Goal: Transaction & Acquisition: Purchase product/service

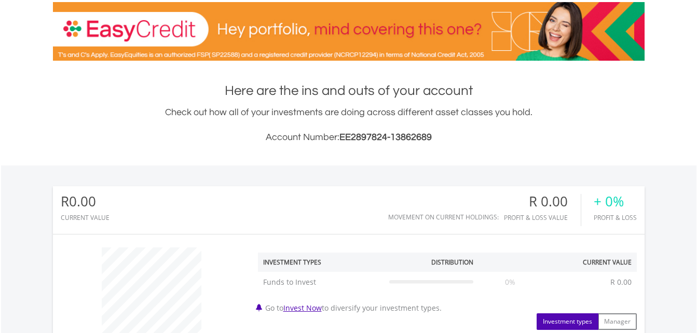
scroll to position [100, 197]
drag, startPoint x: 339, startPoint y: 138, endPoint x: 388, endPoint y: 137, distance: 48.3
click at [387, 137] on h3 "Account Number: EE2897824-13862689" at bounding box center [349, 137] width 592 height 15
drag, startPoint x: 388, startPoint y: 137, endPoint x: 462, endPoint y: 142, distance: 74.3
click at [462, 142] on h3 "Account Number: EE2897824-13862689" at bounding box center [349, 137] width 592 height 15
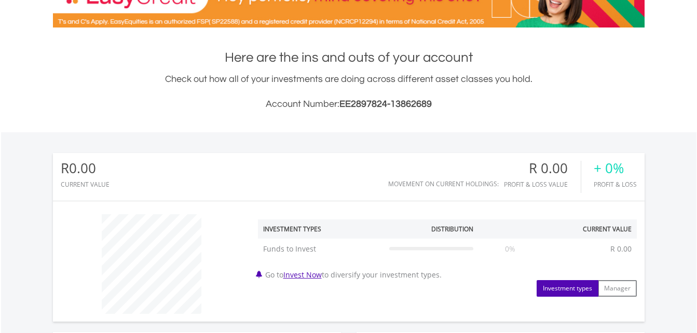
scroll to position [208, 0]
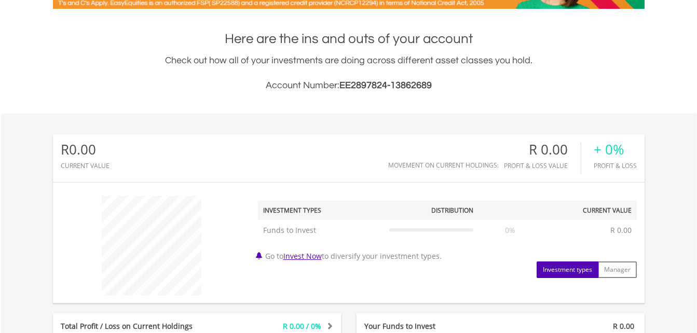
click at [374, 87] on span "EE2897824-13862689" at bounding box center [385, 85] width 92 height 10
drag, startPoint x: 386, startPoint y: 85, endPoint x: 339, endPoint y: 81, distance: 46.4
click at [339, 81] on h3 "Account Number: EE2897824-13862689" at bounding box center [349, 85] width 592 height 15
drag, startPoint x: 339, startPoint y: 81, endPoint x: 460, endPoint y: 90, distance: 120.7
click at [459, 91] on h3 "Account Number: EE2897824-13862689" at bounding box center [349, 85] width 592 height 15
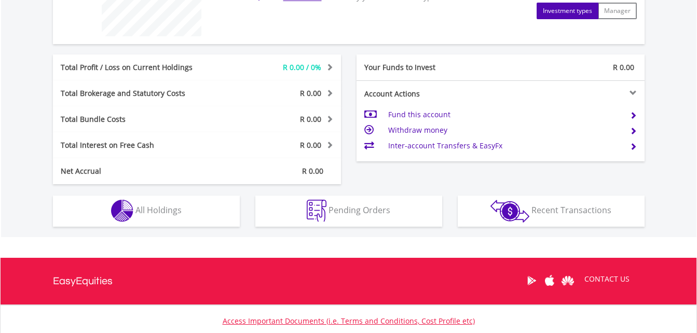
scroll to position [467, 0]
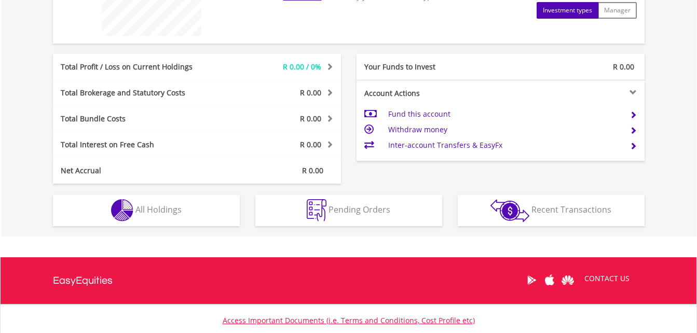
click at [415, 113] on td "Fund this account" at bounding box center [504, 114] width 233 height 16
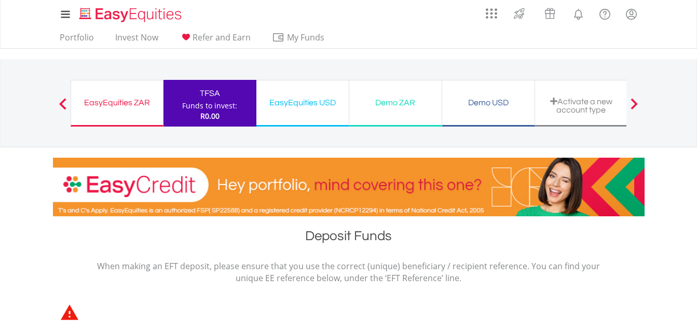
click at [493, 104] on div "Demo USD" at bounding box center [488, 102] width 80 height 15
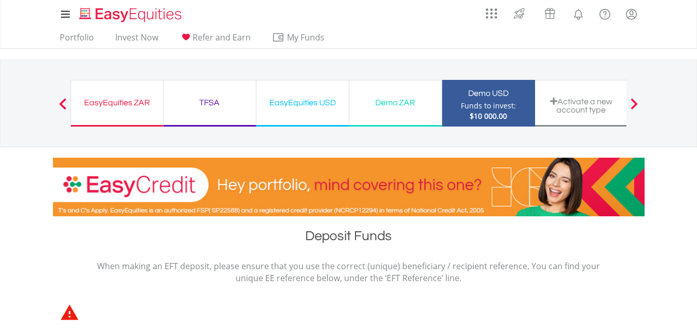
click at [205, 105] on div "TFSA" at bounding box center [210, 102] width 80 height 15
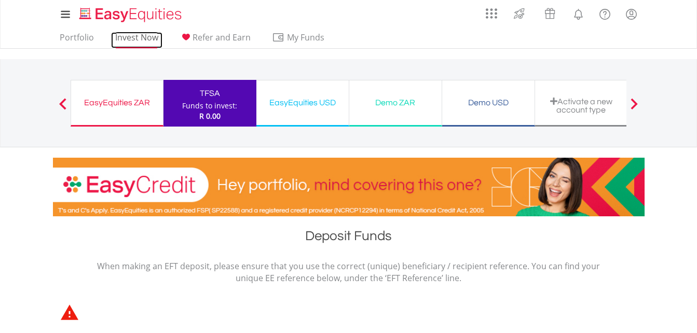
click at [137, 42] on link "Invest Now" at bounding box center [136, 40] width 51 height 16
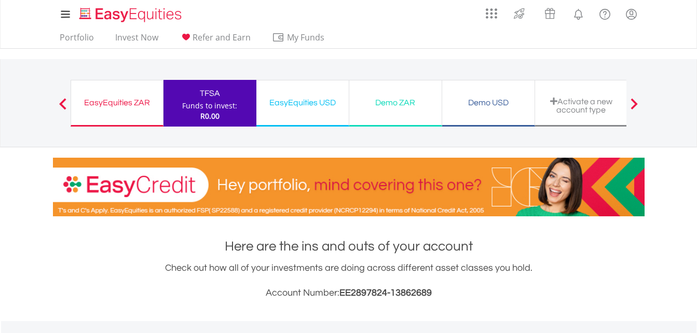
scroll to position [100, 197]
click at [147, 109] on div "EasyEquities ZAR" at bounding box center [116, 102] width 79 height 15
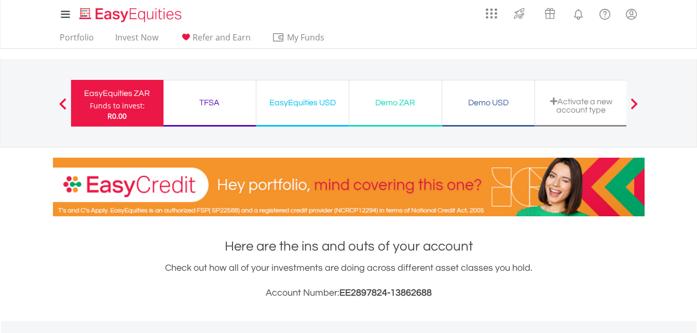
scroll to position [100, 197]
click at [203, 99] on div "TFSA" at bounding box center [210, 102] width 80 height 15
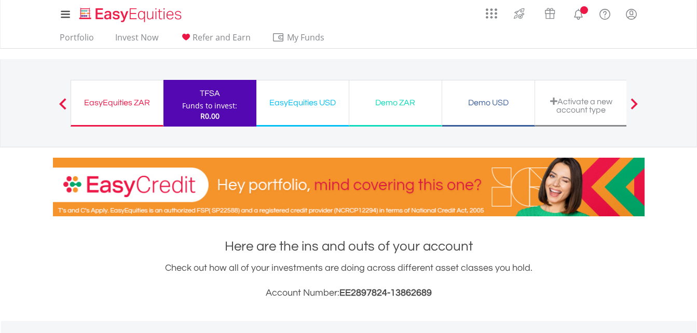
scroll to position [100, 197]
click at [116, 102] on div "EasyEquities ZAR" at bounding box center [116, 102] width 79 height 15
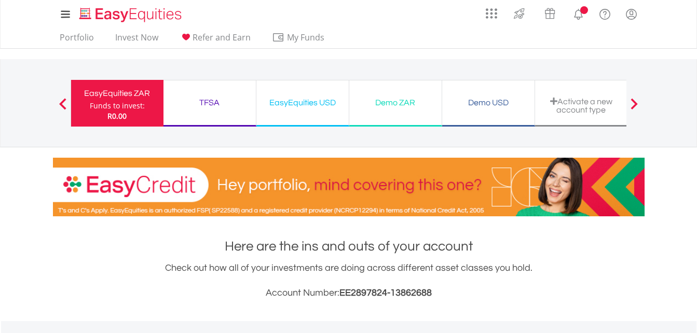
scroll to position [100, 197]
drag, startPoint x: 387, startPoint y: 292, endPoint x: 338, endPoint y: 291, distance: 49.3
click at [338, 291] on h3 "Account Number: EE2897824-13862688" at bounding box center [349, 293] width 592 height 15
drag, startPoint x: 338, startPoint y: 291, endPoint x: 393, endPoint y: 294, distance: 55.6
click at [396, 294] on h3 "Account Number: EE2897824-13862688" at bounding box center [349, 293] width 592 height 15
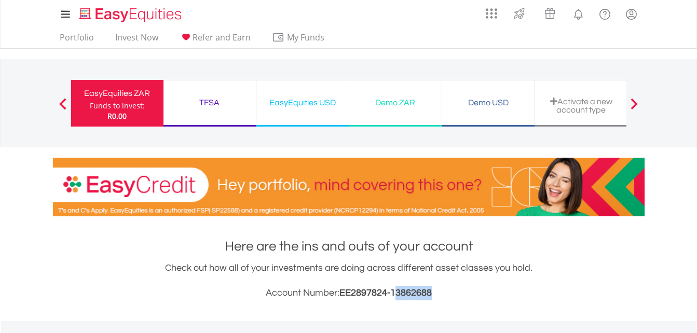
click at [450, 293] on h3 "Account Number: EE2897824-13862688" at bounding box center [349, 293] width 592 height 15
drag, startPoint x: 428, startPoint y: 291, endPoint x: 430, endPoint y: 296, distance: 5.6
click at [428, 292] on span "EE2897824-13862688" at bounding box center [385, 293] width 92 height 10
drag, startPoint x: 444, startPoint y: 285, endPoint x: 443, endPoint y: 291, distance: 5.3
click at [444, 286] on h3 "Account Number: EE2897824-13862688" at bounding box center [349, 293] width 592 height 15
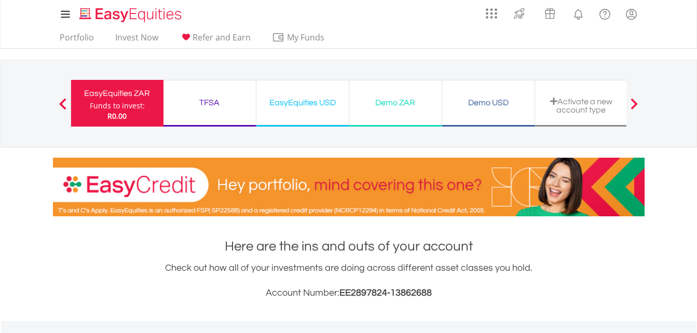
drag, startPoint x: 393, startPoint y: 292, endPoint x: 439, endPoint y: 294, distance: 46.2
click at [439, 294] on h3 "Account Number: EE2897824-13862688" at bounding box center [349, 293] width 592 height 15
drag, startPoint x: 213, startPoint y: 98, endPoint x: 217, endPoint y: 102, distance: 5.5
click at [217, 97] on div "TFSA" at bounding box center [210, 102] width 80 height 15
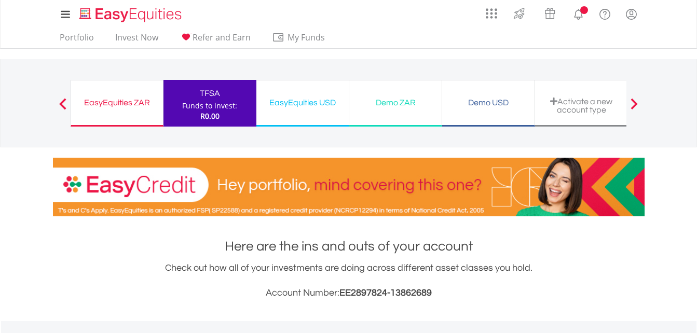
scroll to position [100, 197]
drag, startPoint x: 416, startPoint y: 298, endPoint x: 423, endPoint y: 298, distance: 6.7
click at [423, 298] on h3 "Account Number: EE2897824-13862689" at bounding box center [349, 293] width 592 height 15
drag, startPoint x: 423, startPoint y: 298, endPoint x: 438, endPoint y: 297, distance: 15.6
click at [438, 297] on h3 "Account Number: EE2897824-13862689" at bounding box center [349, 293] width 592 height 15
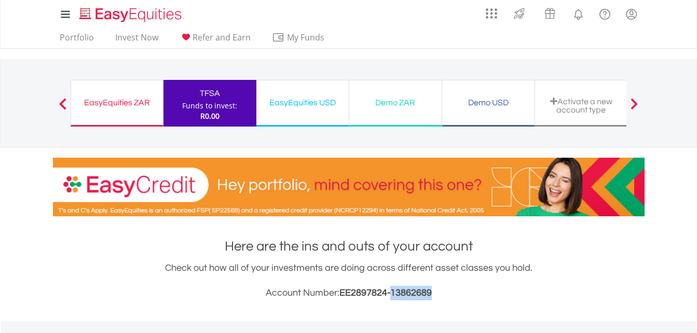
drag, startPoint x: 393, startPoint y: 292, endPoint x: 439, endPoint y: 292, distance: 46.7
click at [439, 292] on h3 "Account Number: EE2897824-13862689" at bounding box center [349, 293] width 592 height 15
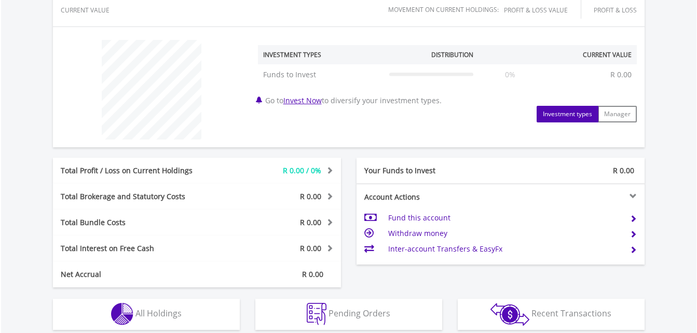
scroll to position [467, 0]
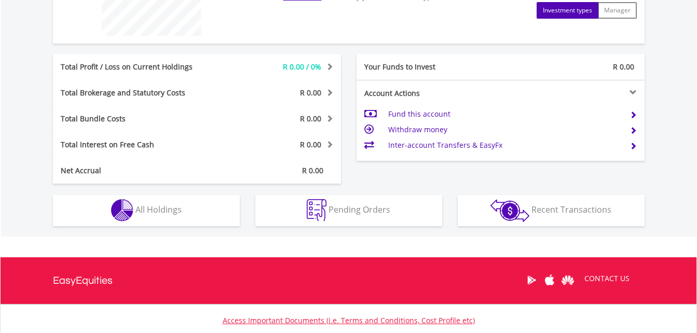
click at [416, 115] on td "Fund this account" at bounding box center [504, 114] width 233 height 16
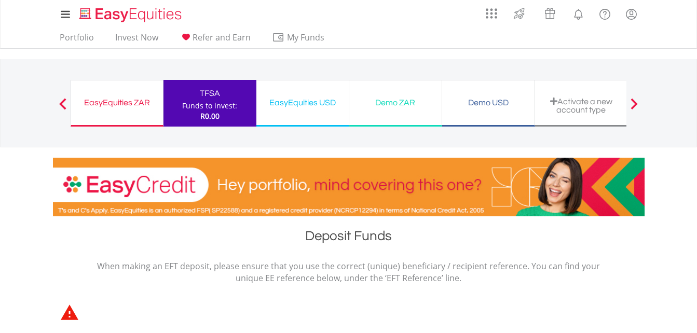
click at [129, 104] on div "EasyEquities ZAR" at bounding box center [116, 102] width 79 height 15
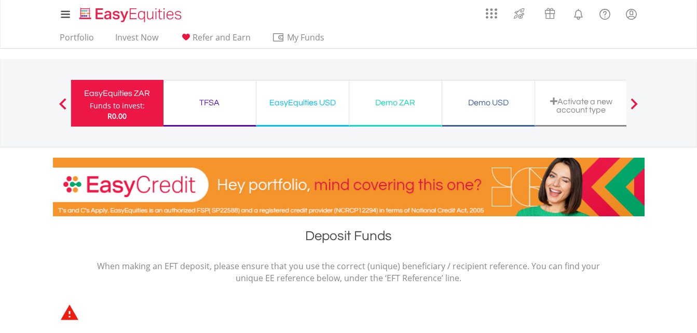
click at [216, 101] on div "TFSA" at bounding box center [210, 102] width 80 height 15
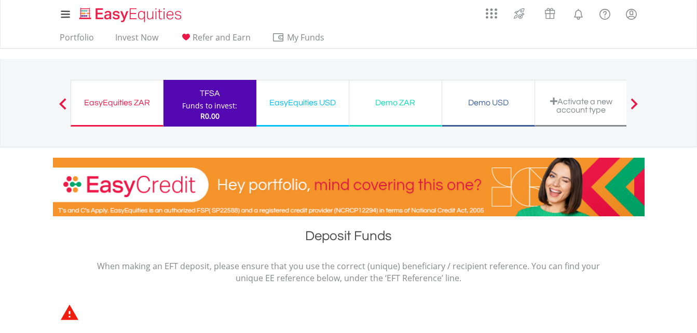
click at [303, 103] on div "EasyEquities USD" at bounding box center [303, 102] width 80 height 15
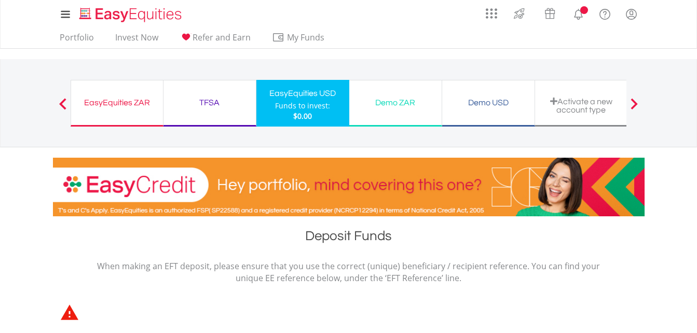
click at [205, 104] on div "TFSA" at bounding box center [210, 102] width 80 height 15
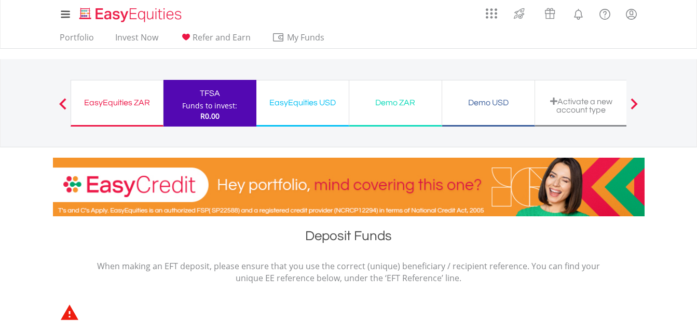
click at [102, 104] on div "EasyEquities ZAR" at bounding box center [116, 102] width 79 height 15
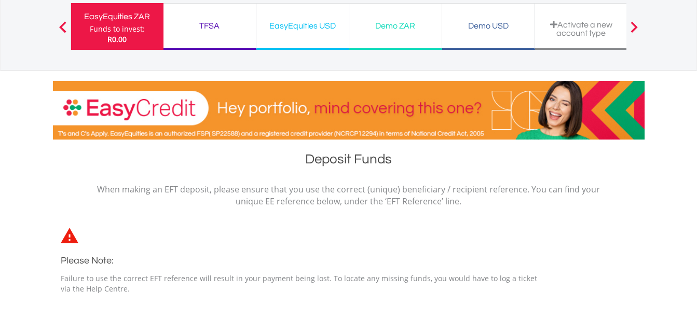
scroll to position [52, 0]
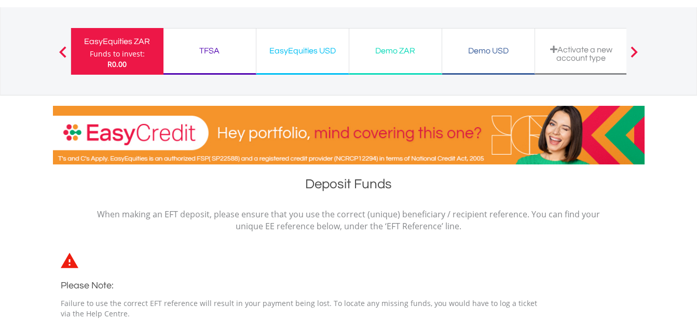
click at [217, 49] on div "TFSA" at bounding box center [210, 51] width 80 height 15
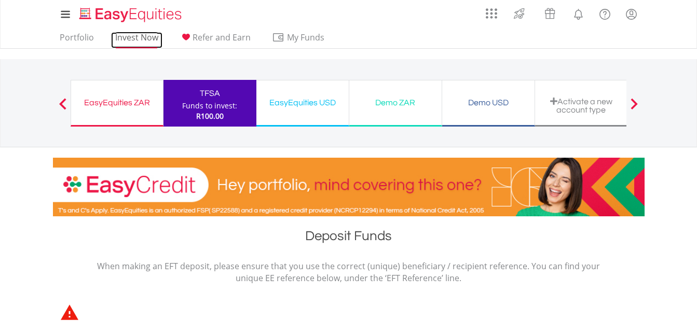
click at [134, 38] on link "Invest Now" at bounding box center [136, 40] width 51 height 16
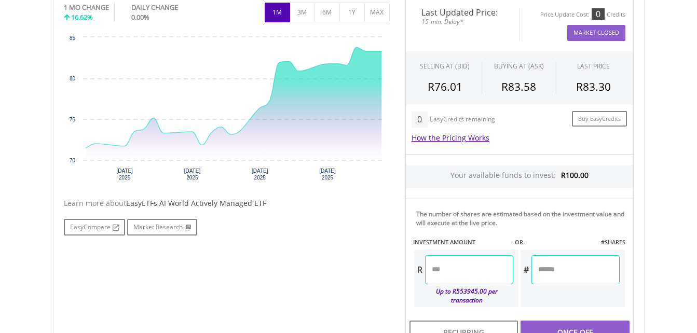
scroll to position [467, 0]
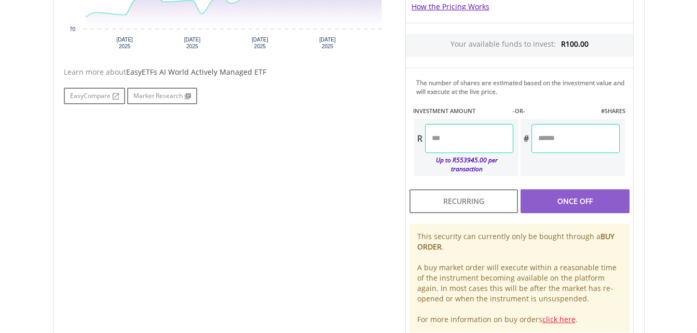
click at [462, 143] on input "number" at bounding box center [469, 138] width 88 height 29
click at [576, 194] on div "Last Updated Price: 15-min. Delay* Price Update Cost: 0 Credits Market Closed S…" at bounding box center [519, 101] width 244 height 471
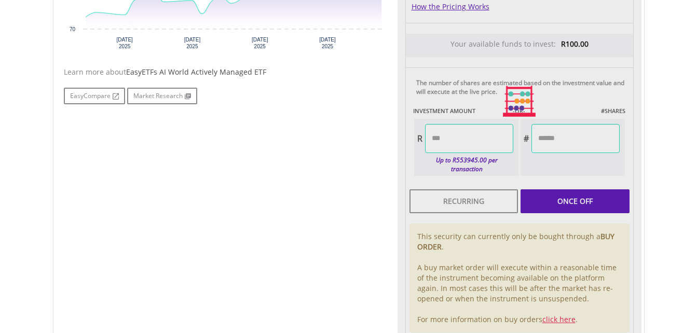
type input "*****"
type input "******"
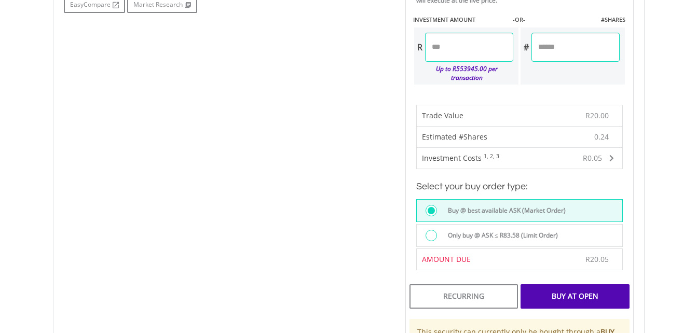
scroll to position [623, 0]
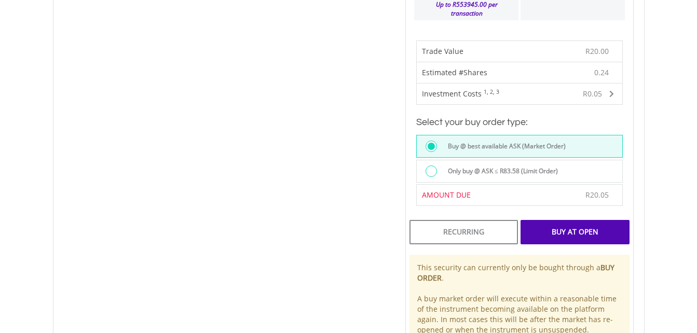
click at [551, 224] on div "Buy At Open" at bounding box center [574, 232] width 108 height 24
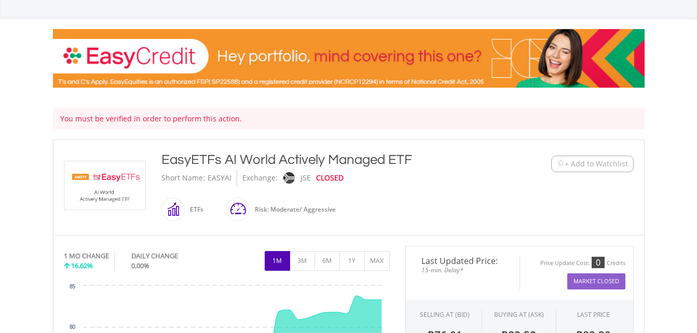
scroll to position [104, 0]
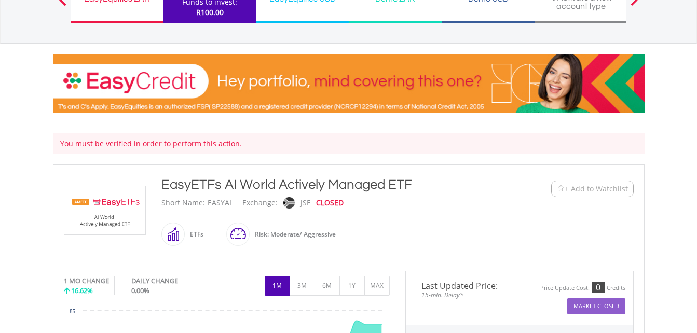
click at [194, 234] on div "ETFs" at bounding box center [194, 234] width 19 height 25
click at [126, 219] on img at bounding box center [105, 210] width 78 height 48
click at [185, 235] on span at bounding box center [185, 234] width 0 height 23
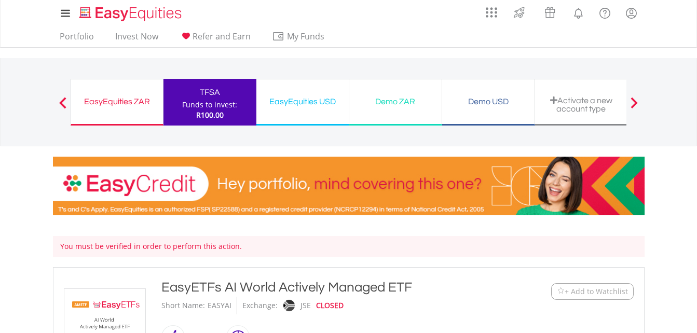
scroll to position [0, 0]
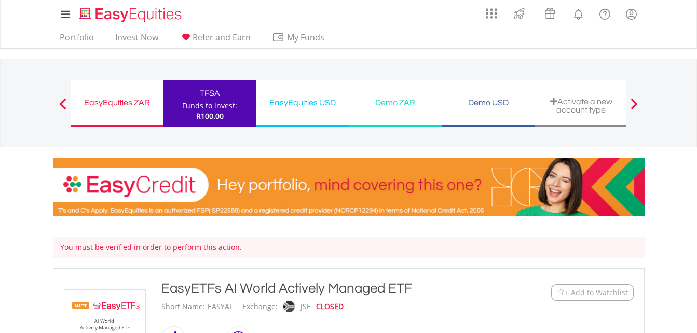
click at [208, 93] on div "TFSA" at bounding box center [210, 93] width 80 height 15
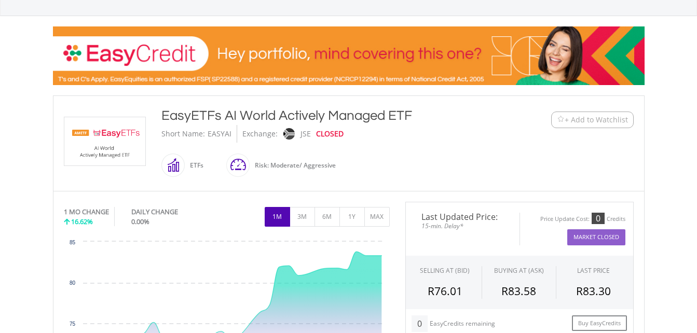
scroll to position [104, 0]
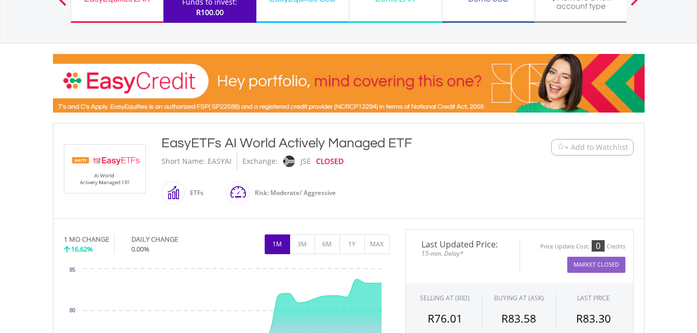
click at [189, 192] on div "ETFs" at bounding box center [194, 193] width 19 height 25
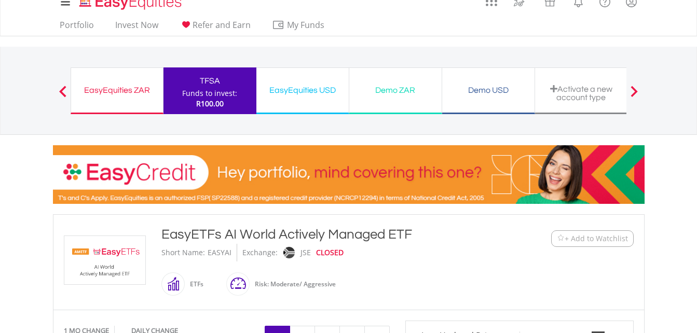
scroll to position [0, 0]
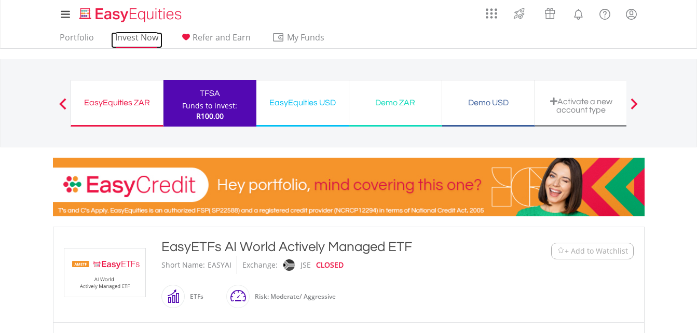
click at [134, 38] on link "Invest Now" at bounding box center [136, 40] width 51 height 16
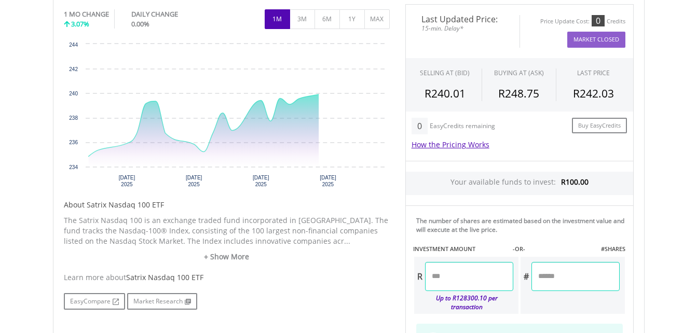
scroll to position [363, 0]
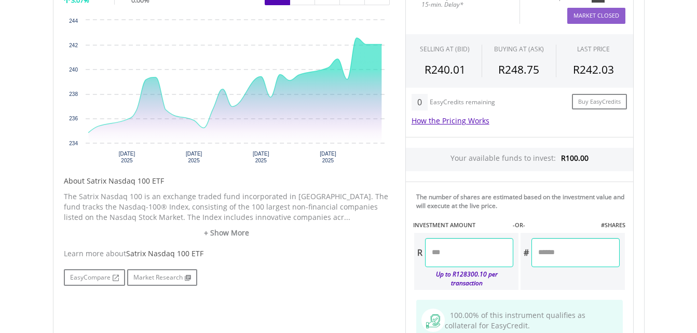
click at [451, 254] on input "number" at bounding box center [469, 252] width 88 height 29
click at [567, 274] on div "Last Updated Price: 15-min. Delay* Price Update Cost: 0 Credits Market Closed S…" at bounding box center [519, 241] width 244 height 522
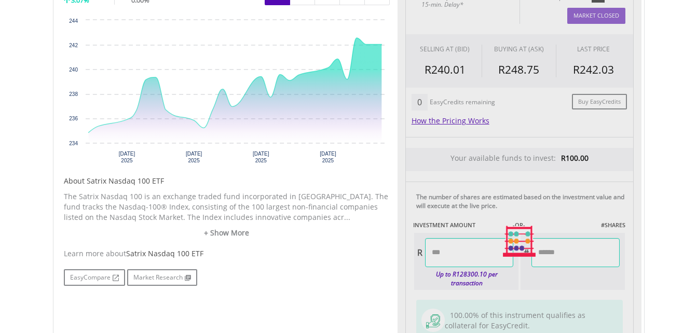
type input "*****"
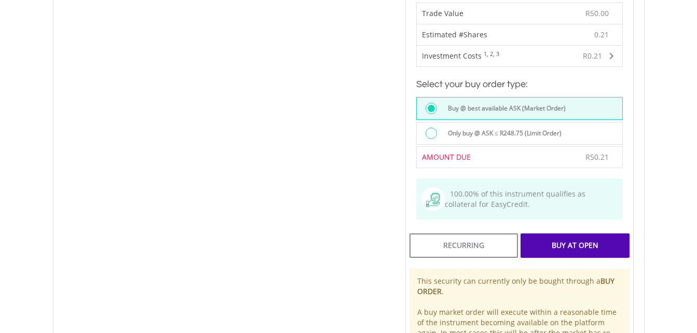
scroll to position [675, 0]
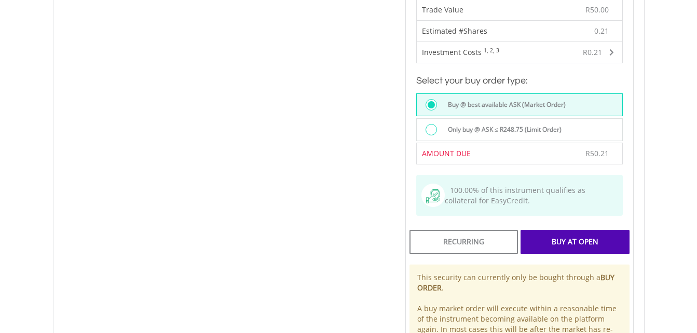
click at [549, 233] on div "Buy At Open" at bounding box center [574, 242] width 108 height 24
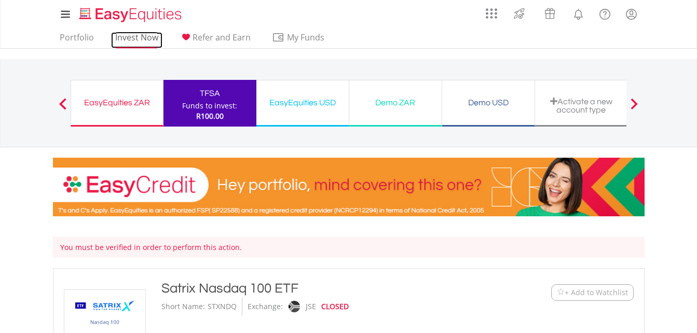
click at [132, 39] on link "Invest Now" at bounding box center [136, 40] width 51 height 16
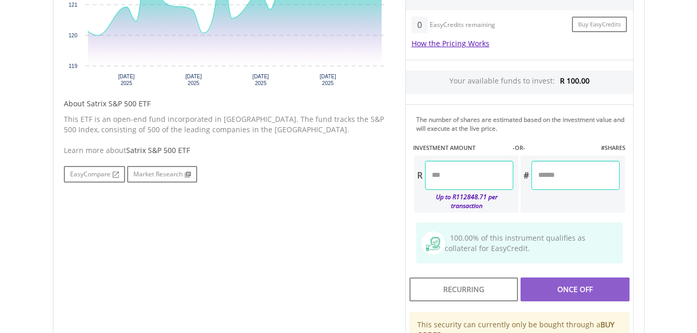
scroll to position [467, 0]
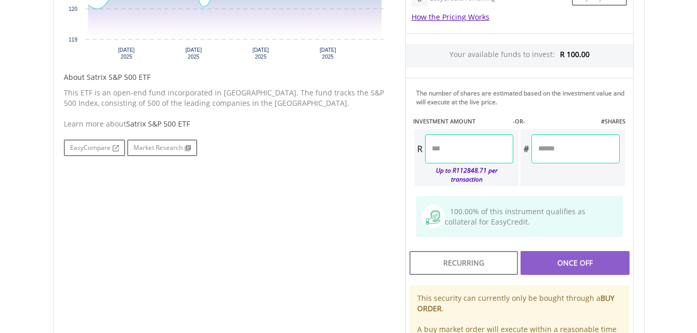
click at [458, 153] on input "number" at bounding box center [469, 148] width 88 height 29
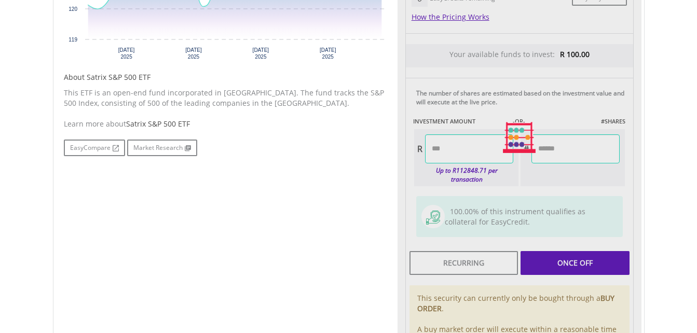
click at [559, 149] on div "Last Updated Price: 15-min. Delay* Price Update Cost: 0 Credits Market Closed S…" at bounding box center [519, 138] width 244 height 522
type input "*****"
type input "******"
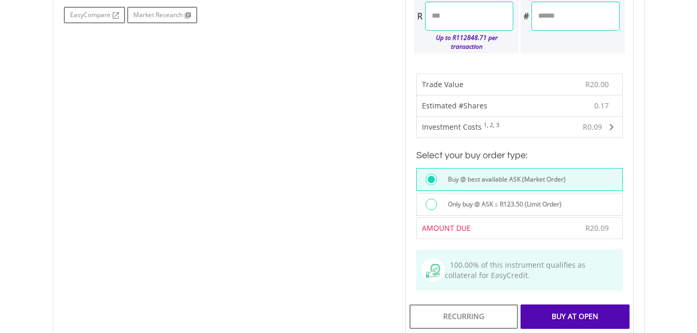
scroll to position [675, 0]
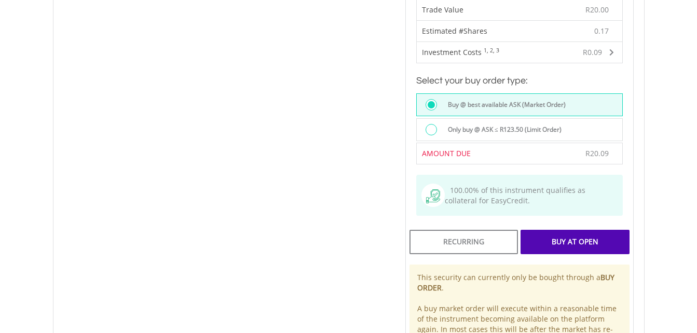
click at [557, 236] on div "Buy At Open" at bounding box center [574, 242] width 108 height 24
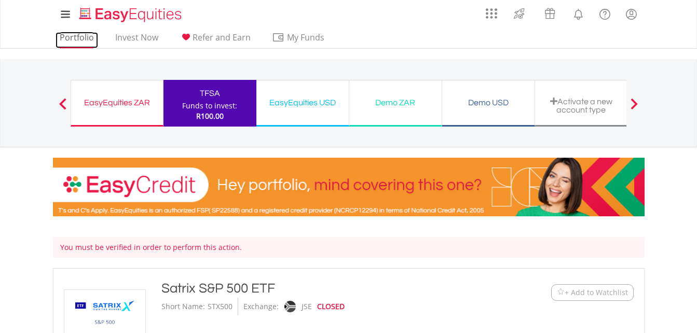
click at [73, 38] on link "Portfolio" at bounding box center [77, 40] width 43 height 16
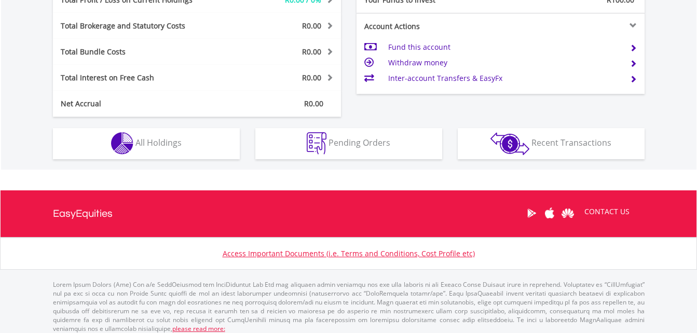
scroll to position [541, 0]
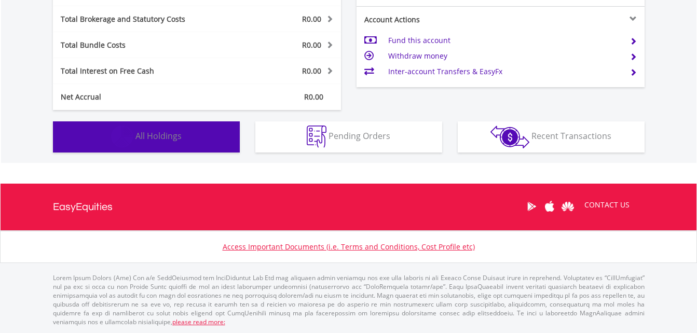
click at [156, 133] on span "All Holdings" at bounding box center [158, 135] width 46 height 11
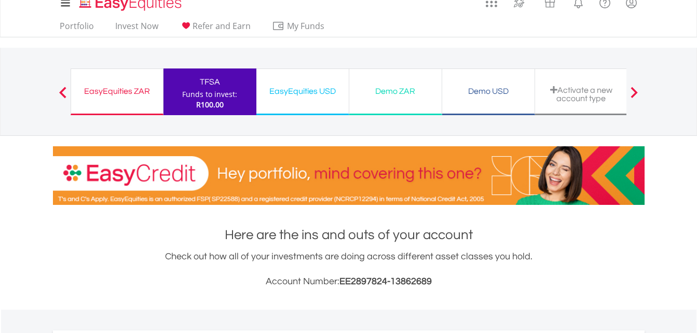
scroll to position [0, 0]
